Goal: Transaction & Acquisition: Purchase product/service

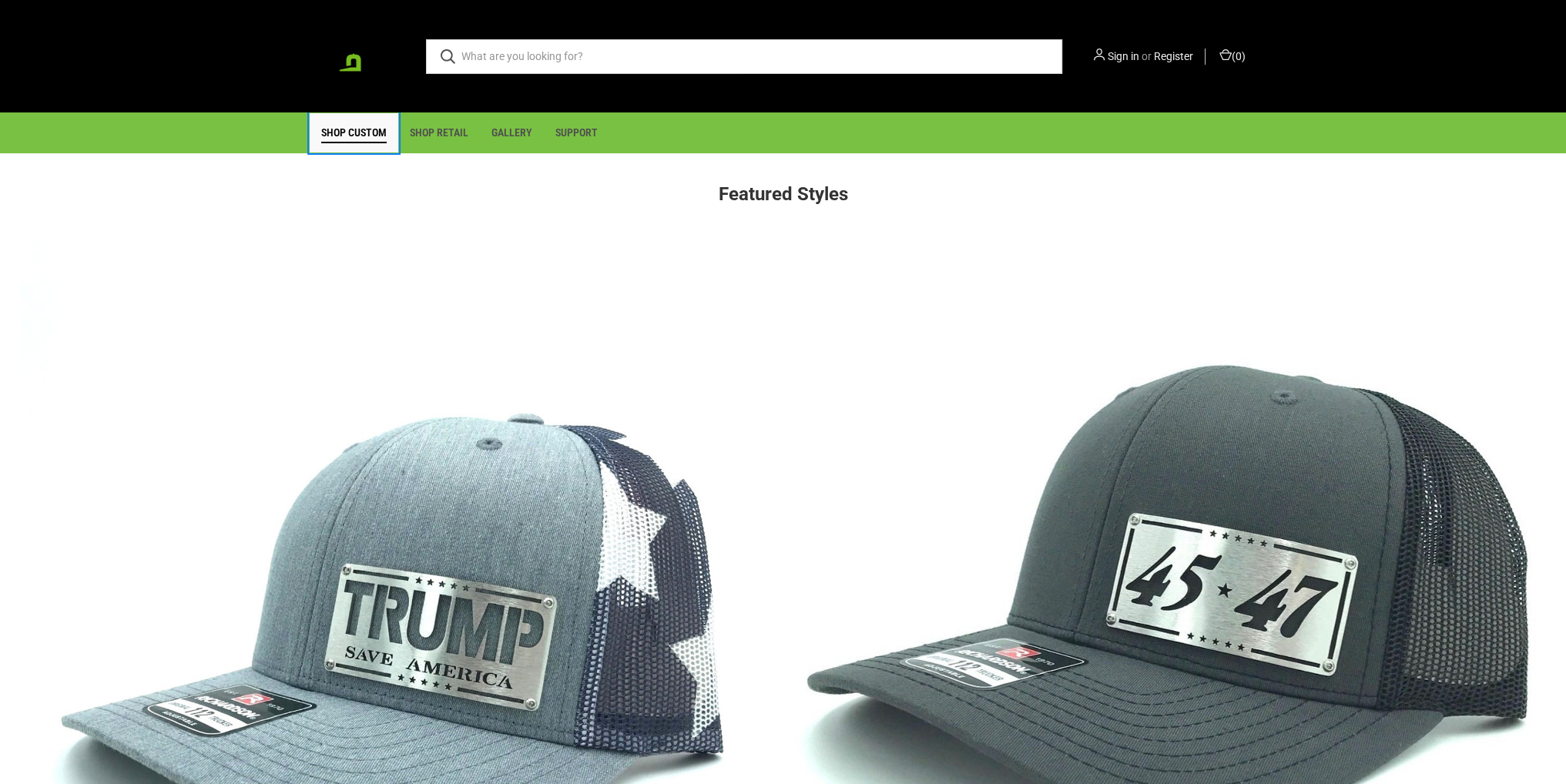
click at [356, 134] on link "Shop Custom" at bounding box center [354, 132] width 89 height 39
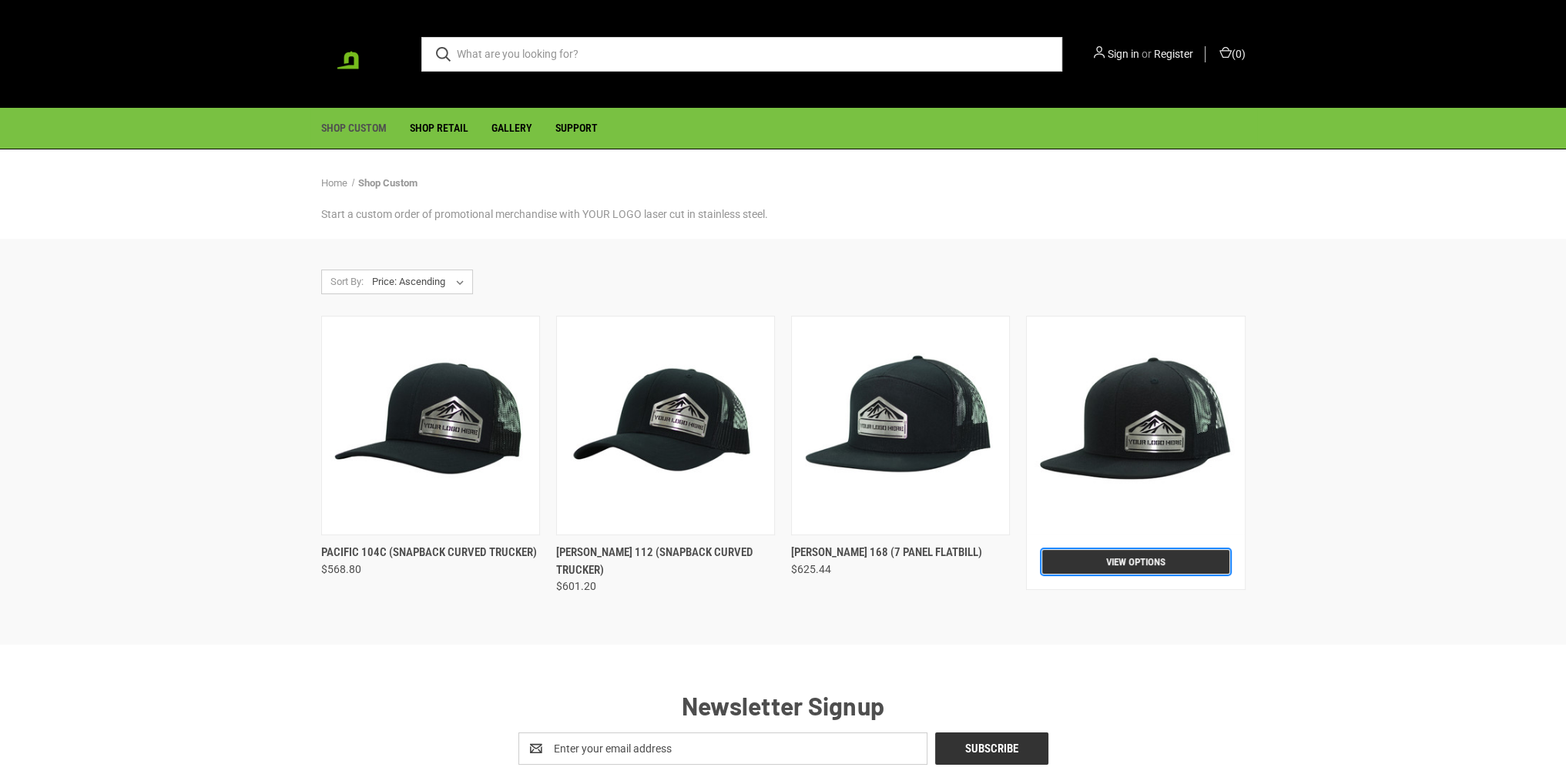
click at [1074, 559] on link "View Options" at bounding box center [1135, 562] width 187 height 24
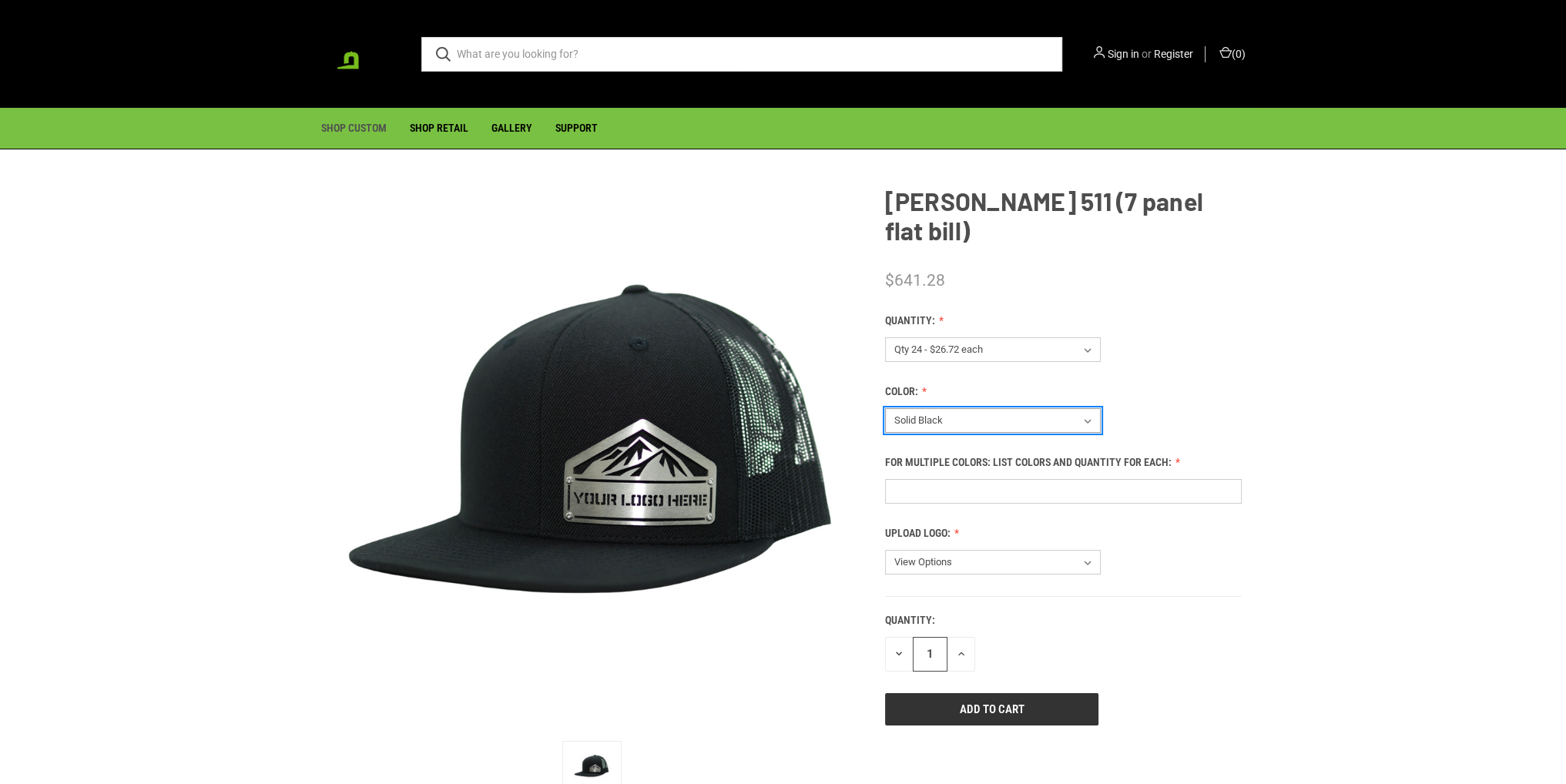
click at [975, 408] on select "View Options Multiple Colors Solid Black Black / White Heather Grey / Black Hea…" at bounding box center [992, 420] width 215 height 25
click at [885, 408] on select "View Options Multiple Colors Solid Black Black / White Heather Grey / Black Hea…" at bounding box center [992, 420] width 215 height 25
click at [997, 408] on select "View Options Multiple Colors Solid Black Black / White Heather Grey / Black Hea…" at bounding box center [992, 420] width 215 height 25
select select "221"
click at [885, 408] on select "View Options Multiple Colors Solid Black Black / White Heather Grey / Black Hea…" at bounding box center [992, 420] width 215 height 25
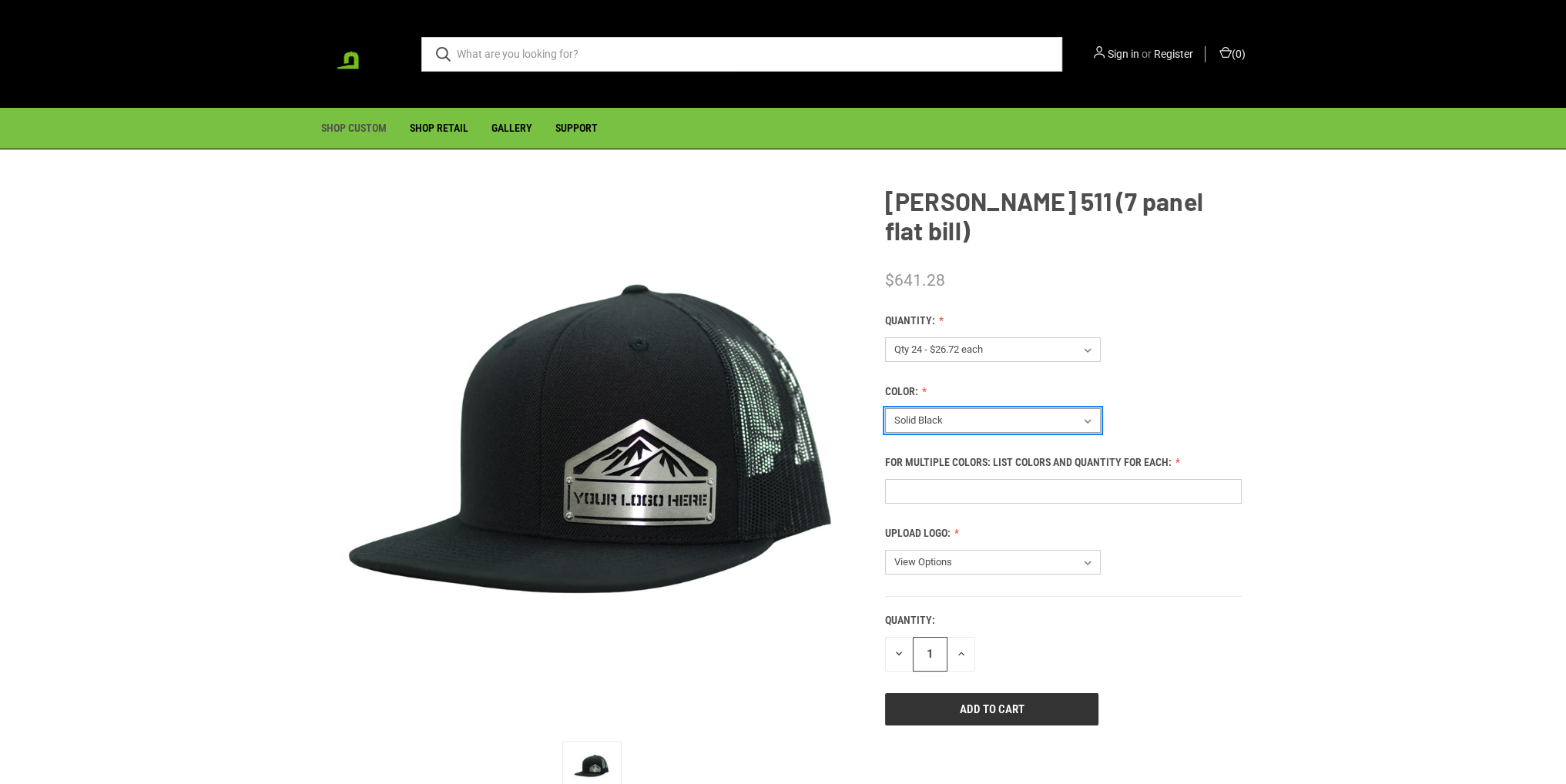
click at [1012, 408] on select "View Options Multiple Colors Solid Black Black / [PERSON_NAME] / [PERSON_NAME] …" at bounding box center [992, 420] width 215 height 25
click at [1021, 408] on select "View Options Multiple Colors Solid Black Black / [PERSON_NAME] / [PERSON_NAME] …" at bounding box center [992, 420] width 215 height 25
click at [1045, 337] on select "View Options Qty 24 - $26.72 each Qty 48 - $25.86 each Qty 96 - $24.14 each" at bounding box center [992, 349] width 215 height 25
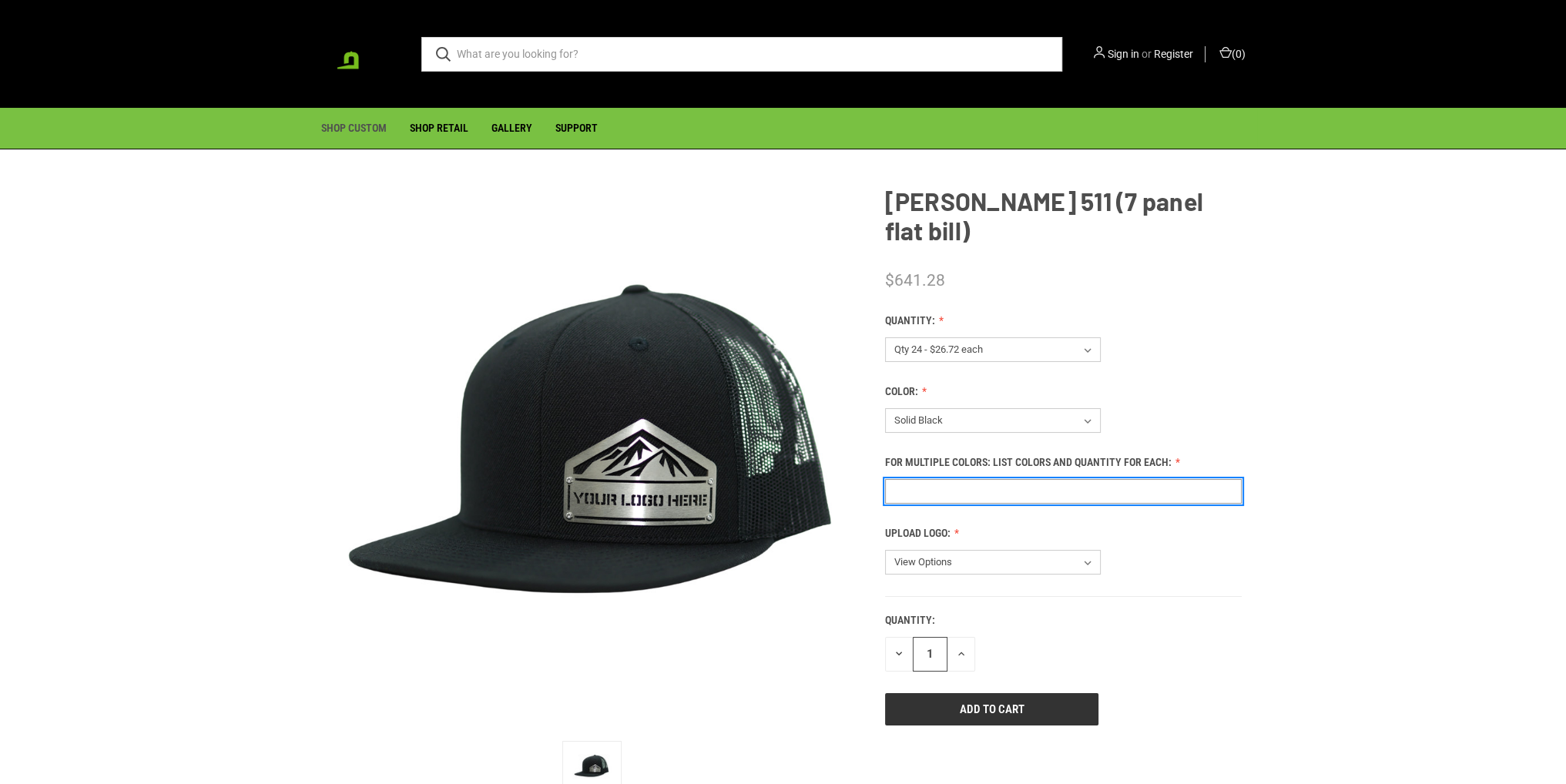
click at [987, 479] on input "For Multiple Colors: List Colors and Quantity for Each: (Required)" at bounding box center [1063, 491] width 356 height 25
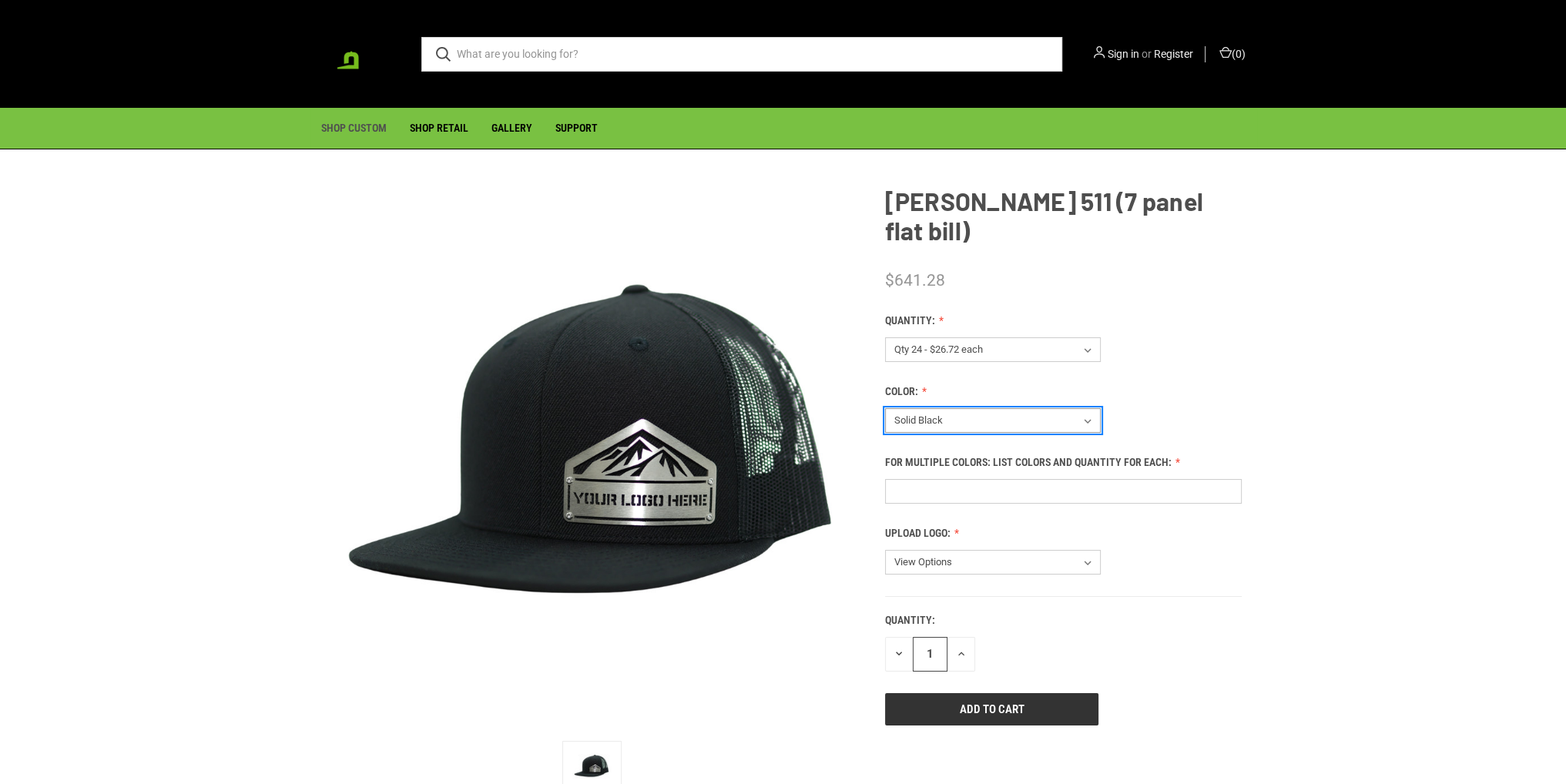
click at [977, 408] on select "View Options Multiple Colors Solid Black Black / [PERSON_NAME] / [PERSON_NAME] …" at bounding box center [992, 420] width 215 height 25
click at [885, 408] on select "View Options Multiple Colors Solid Black Black / [PERSON_NAME] / [PERSON_NAME] …" at bounding box center [992, 420] width 215 height 25
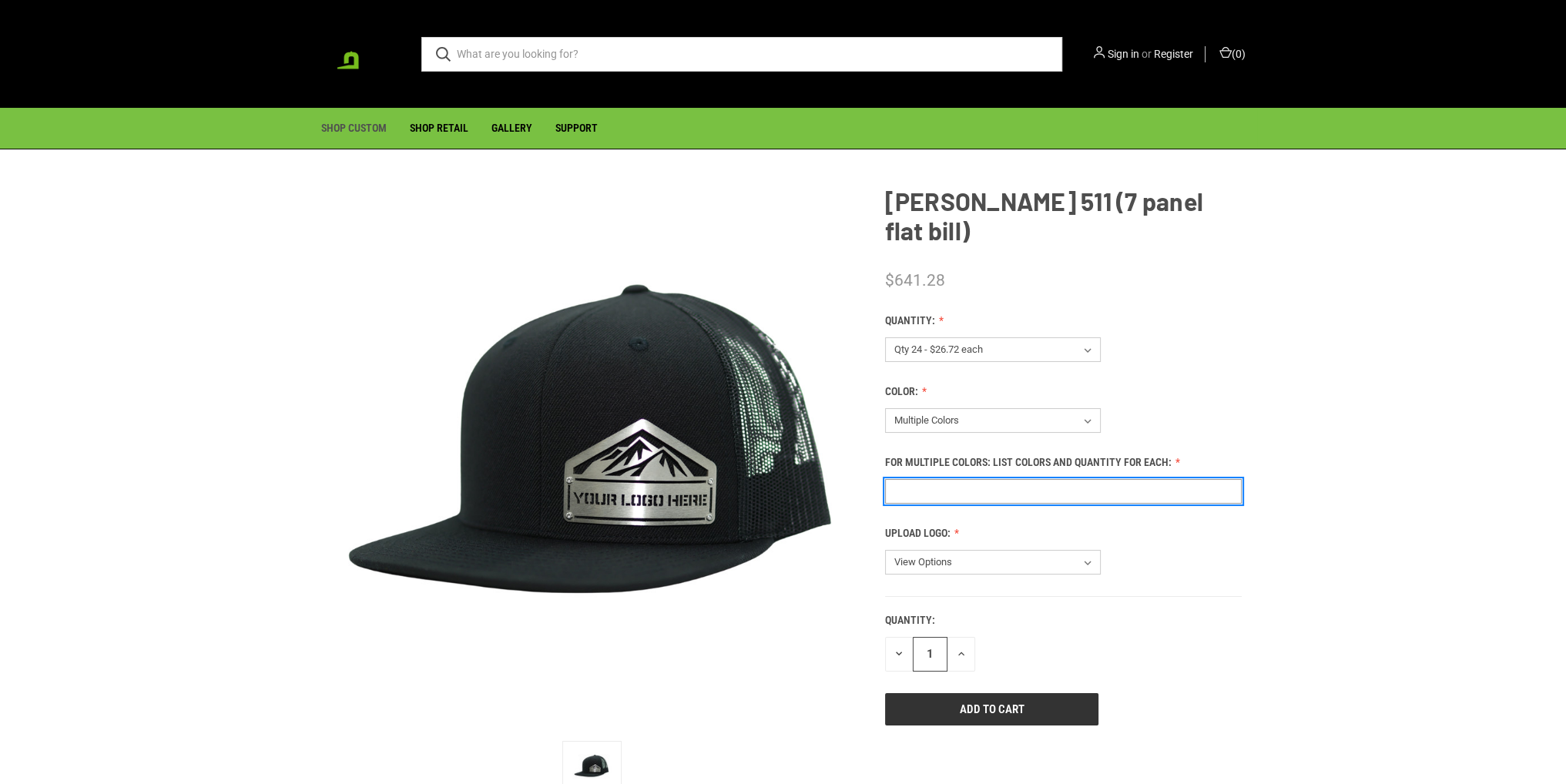
click at [1012, 479] on input "For Multiple Colors: List Colors and Quantity for Each: (Required)" at bounding box center [1063, 491] width 356 height 25
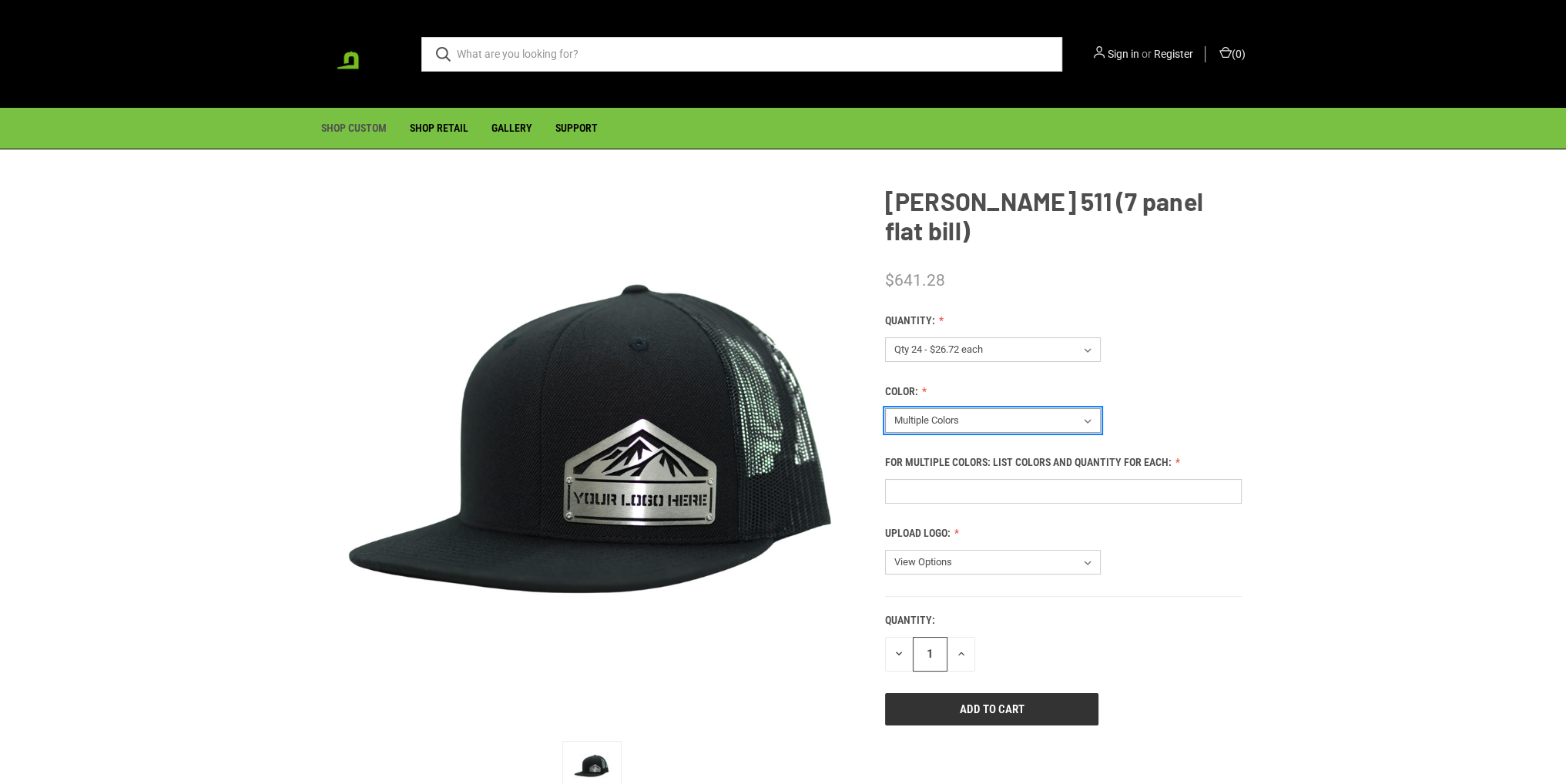
click at [1008, 408] on select "View Options Multiple Colors Solid Black Black / [PERSON_NAME] / [PERSON_NAME] …" at bounding box center [992, 420] width 215 height 25
click at [1002, 408] on select "View Options Multiple Colors Solid Black Black / [PERSON_NAME] / [PERSON_NAME] …" at bounding box center [992, 420] width 215 height 25
click at [1012, 408] on select "View Options Multiple Colors Solid Black Black / [PERSON_NAME] / [PERSON_NAME] …" at bounding box center [992, 420] width 215 height 25
click at [885, 408] on select "View Options Multiple Colors Solid Black Black / [PERSON_NAME] / [PERSON_NAME] …" at bounding box center [992, 420] width 215 height 25
click at [1007, 408] on select "View Options Multiple Colors Solid Black Black / [PERSON_NAME] / [PERSON_NAME] …" at bounding box center [992, 420] width 215 height 25
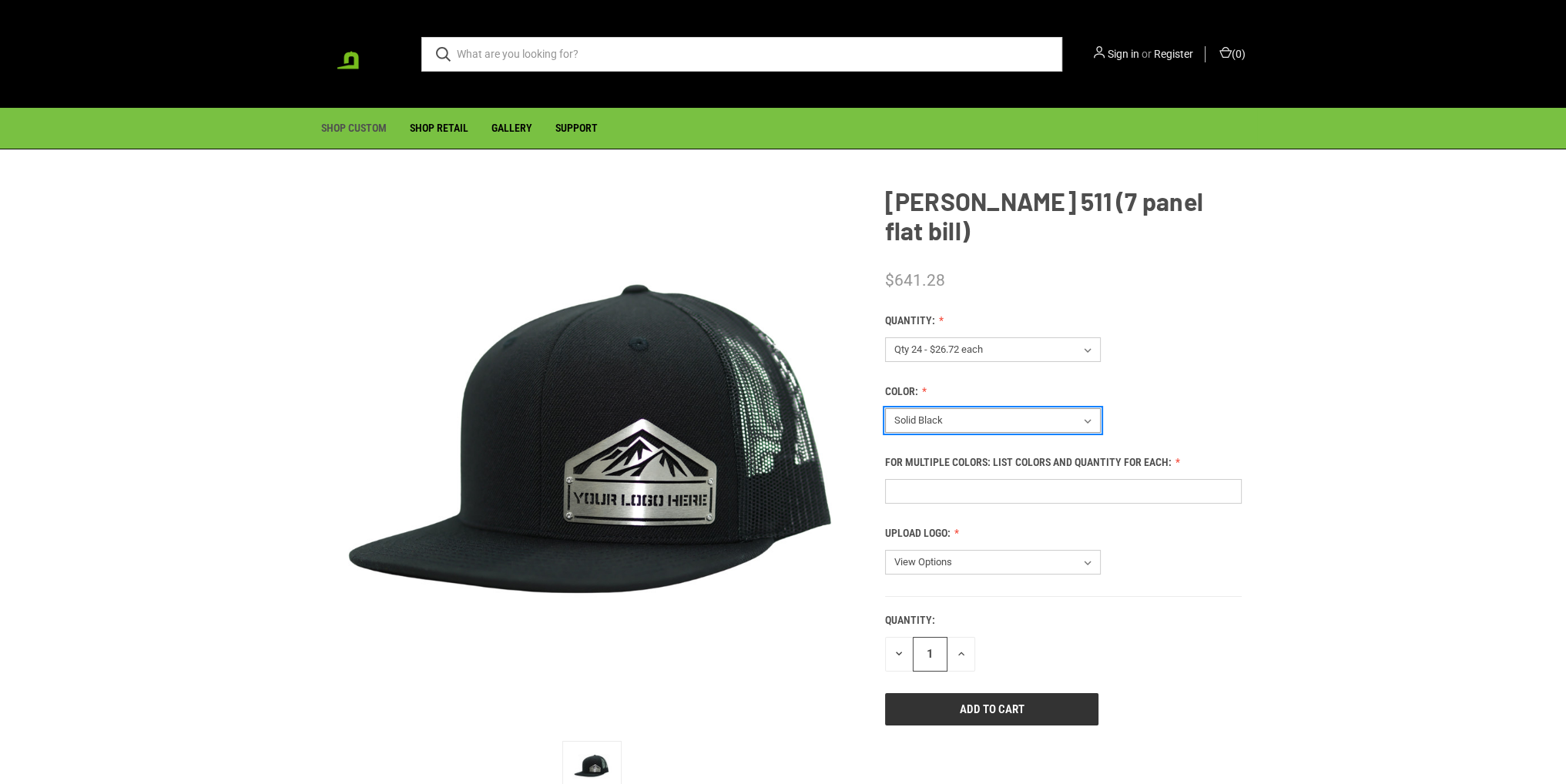
select select "310"
click at [885, 408] on select "View Options Multiple Colors Solid Black Black / [PERSON_NAME] / [PERSON_NAME] …" at bounding box center [992, 420] width 215 height 25
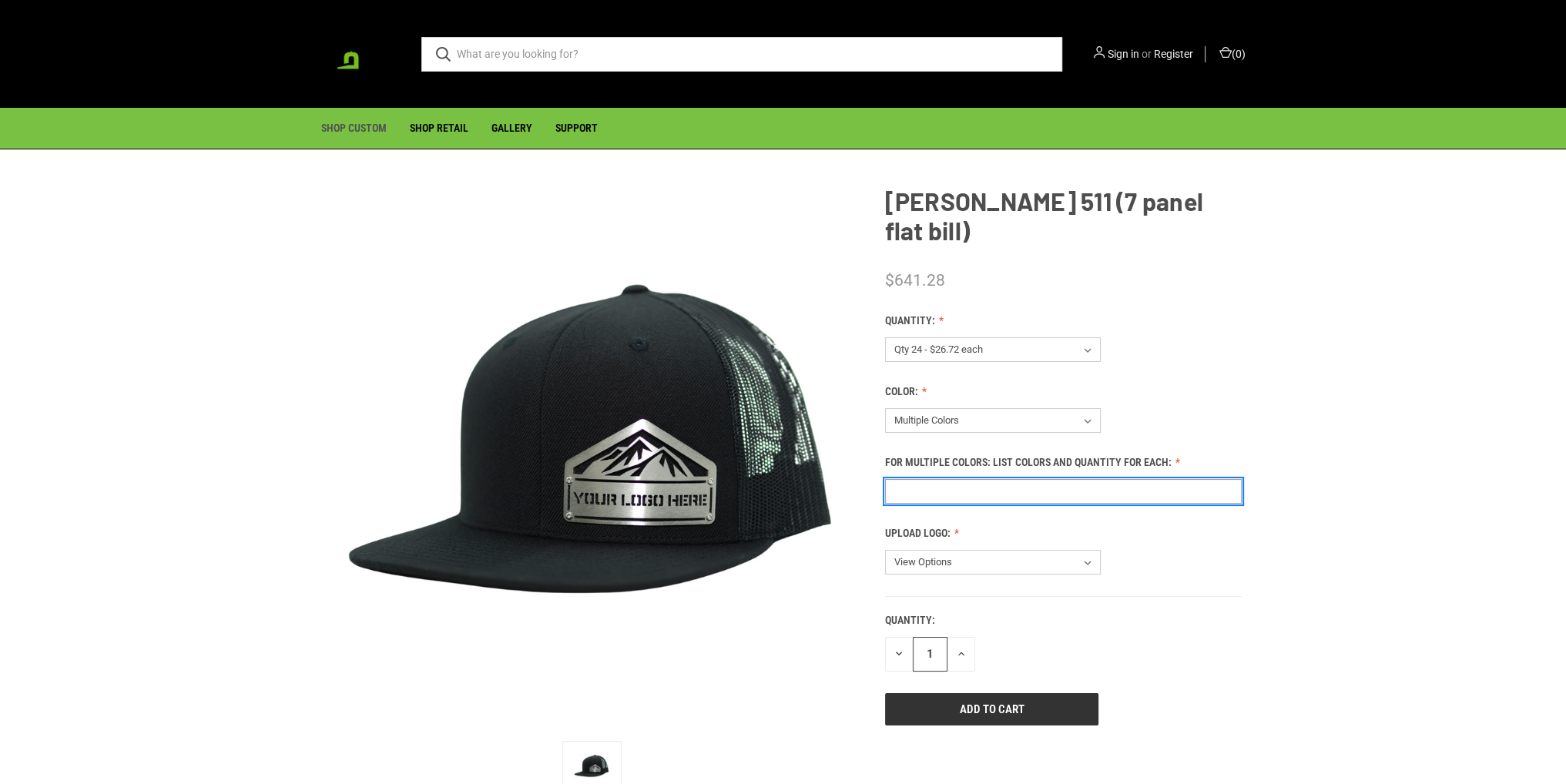
click at [946, 479] on input "For Multiple Colors: List Colors and Quantity for Each: (Required)" at bounding box center [1063, 491] width 356 height 25
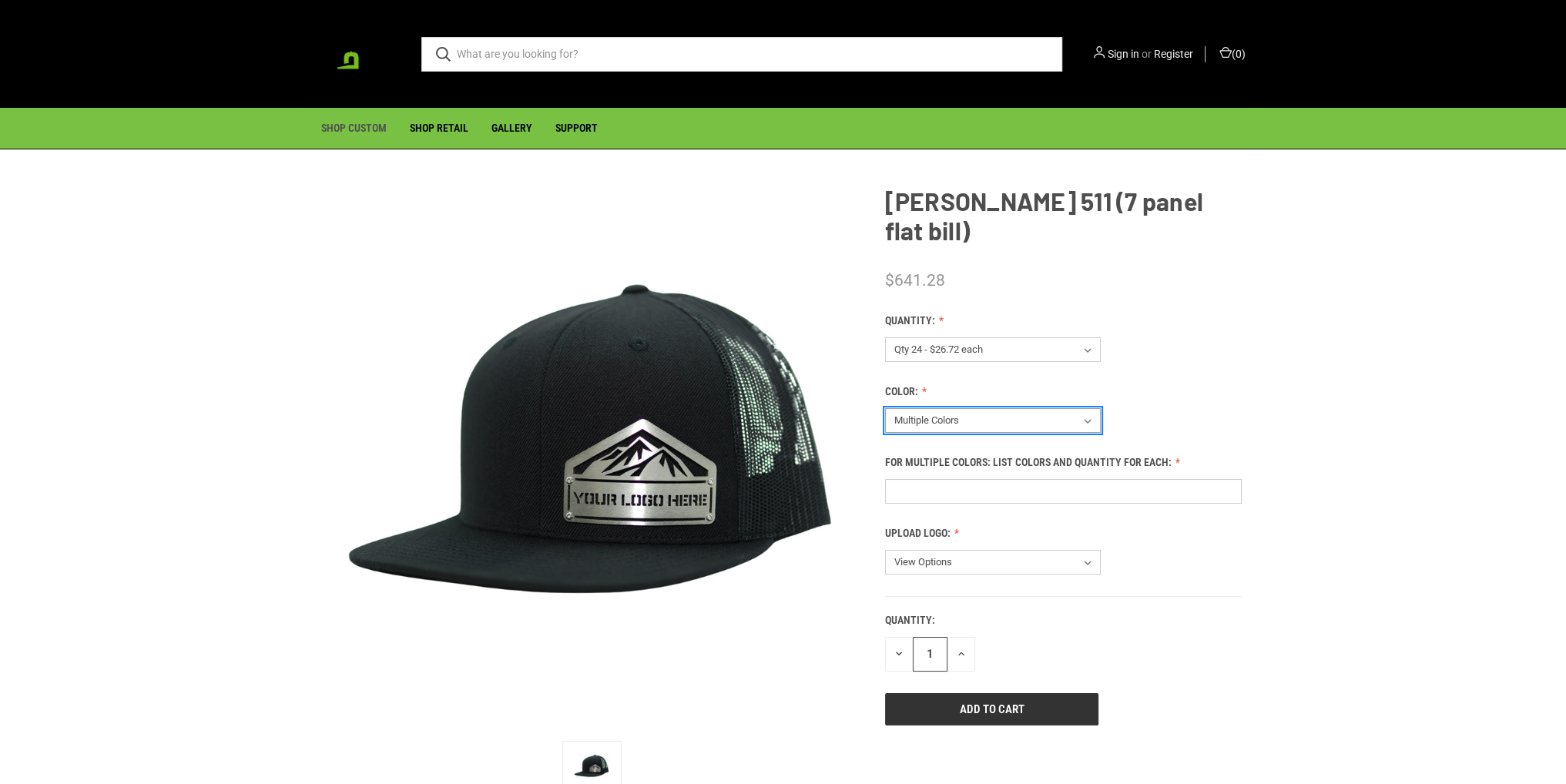
click at [955, 408] on select "View Options Multiple Colors Solid Black Black / [PERSON_NAME] / [PERSON_NAME] …" at bounding box center [992, 420] width 215 height 25
click at [957, 408] on select "View Options Multiple Colors Solid Black Black / [PERSON_NAME] / [PERSON_NAME] …" at bounding box center [992, 420] width 215 height 25
click at [1086, 408] on select "View Options Multiple Colors Solid Black Black / [PERSON_NAME] / [PERSON_NAME] …" at bounding box center [992, 420] width 215 height 25
click at [986, 408] on select "View Options Multiple Colors Solid Black Black / [PERSON_NAME] / [PERSON_NAME] …" at bounding box center [992, 420] width 215 height 25
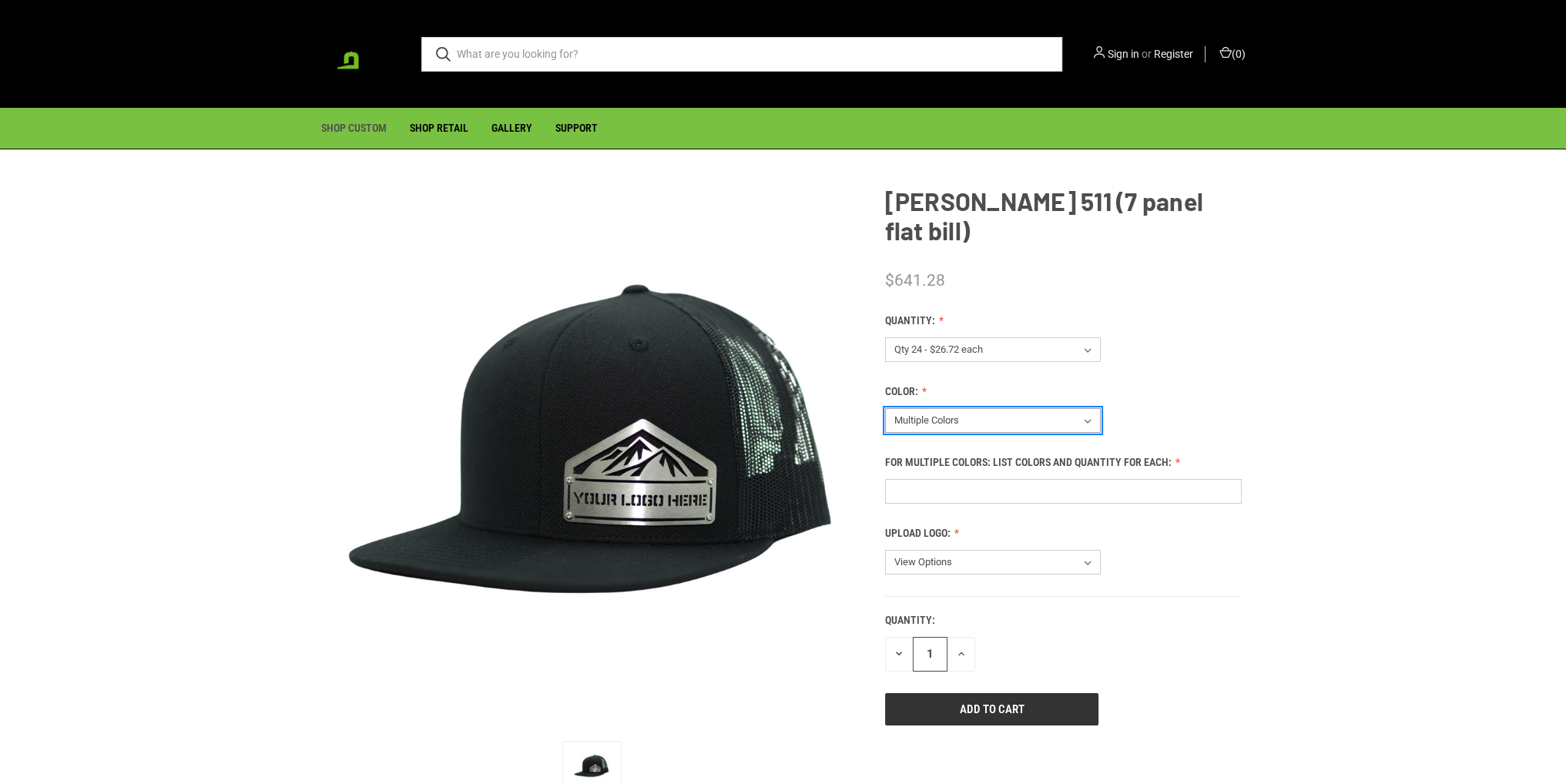
click at [1080, 408] on select "View Options Multiple Colors Solid Black Black / [PERSON_NAME] / [PERSON_NAME] …" at bounding box center [992, 420] width 215 height 25
click at [1053, 408] on select "View Options Multiple Colors Solid Black Black / [PERSON_NAME] / [PERSON_NAME] …" at bounding box center [992, 420] width 215 height 25
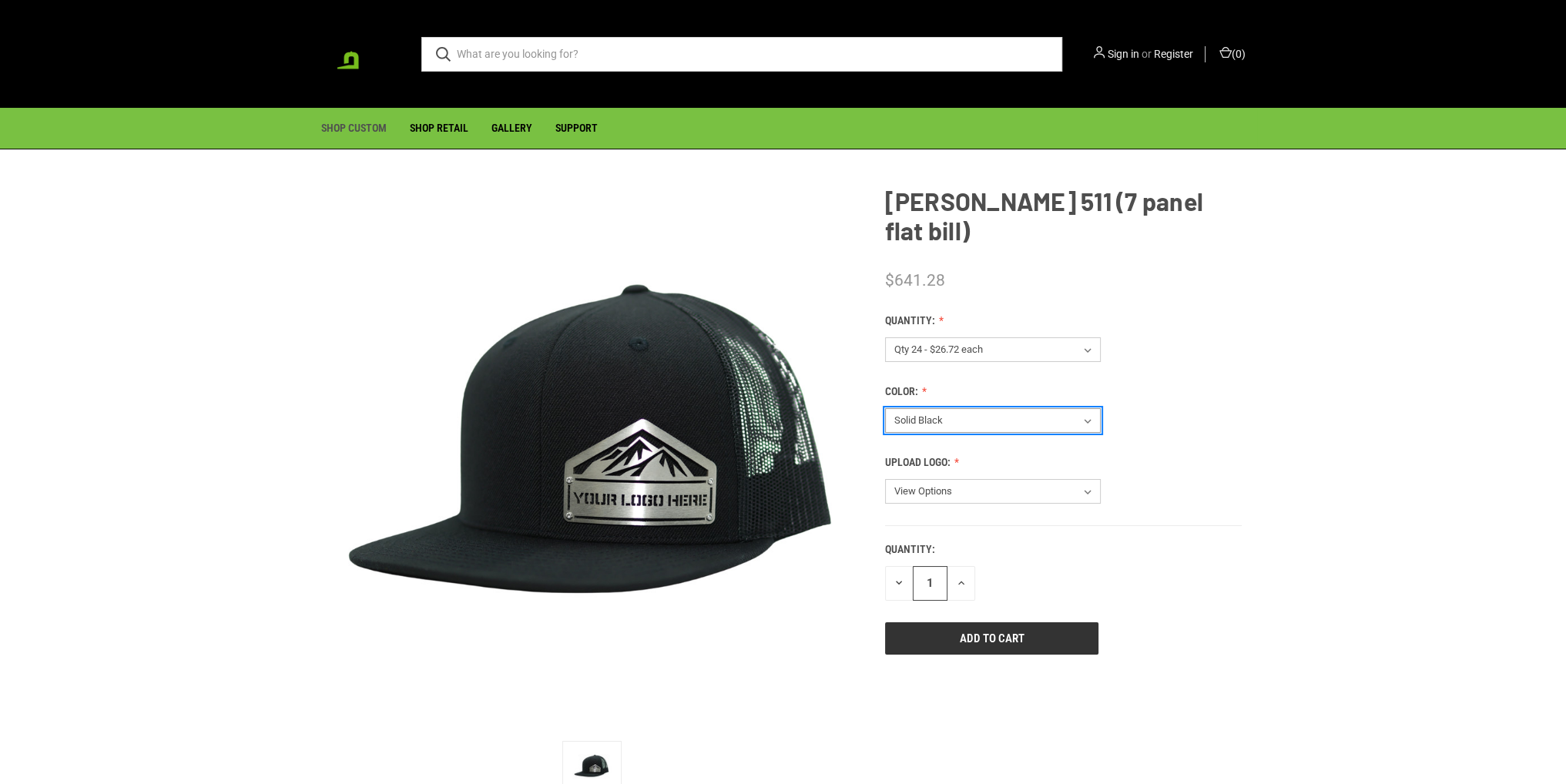
click at [1004, 408] on select "View Options Multiple Colors Solid Black Black / [PERSON_NAME] / [PERSON_NAME] …" at bounding box center [992, 420] width 215 height 25
click at [981, 408] on select "View Options Multiple Colors Solid Black Black / [PERSON_NAME] / [PERSON_NAME] …" at bounding box center [992, 420] width 215 height 25
